Goal: Task Accomplishment & Management: Use online tool/utility

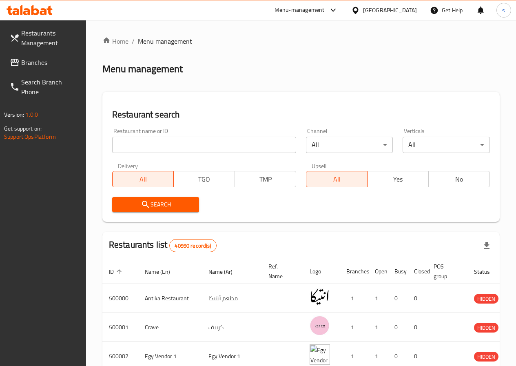
click at [155, 139] on input "search" at bounding box center [204, 145] width 184 height 16
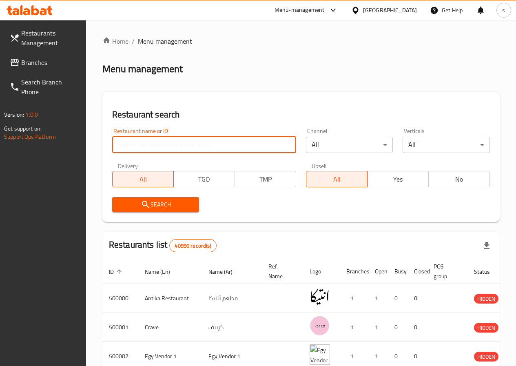
paste input "341479497"
type input "341479497"
click button "Search" at bounding box center [155, 204] width 87 height 15
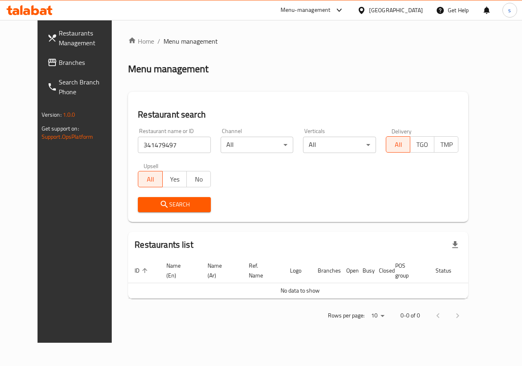
click at [342, 278] on th "Open" at bounding box center [348, 270] width 16 height 25
click at [59, 59] on span "Branches" at bounding box center [89, 62] width 60 height 10
